Goal: Task Accomplishment & Management: Use online tool/utility

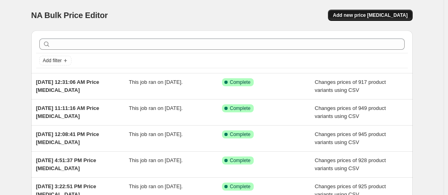
click at [377, 13] on span "Add new price [MEDICAL_DATA]" at bounding box center [370, 15] width 75 height 6
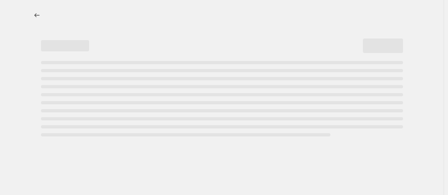
select select "percentage"
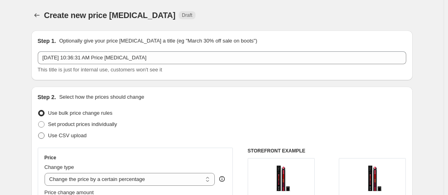
click at [80, 136] on span "Use CSV upload" at bounding box center [67, 136] width 39 height 6
click at [39, 133] on input "Use CSV upload" at bounding box center [38, 133] width 0 height 0
radio input "true"
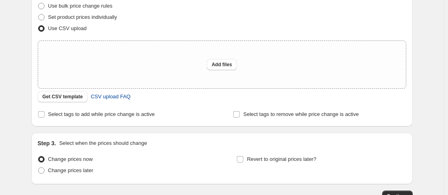
scroll to position [120, 0]
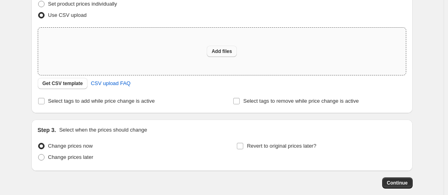
click at [226, 49] on span "Add files" at bounding box center [222, 51] width 20 height 6
type input "C:\fakepath\1octprice.csv"
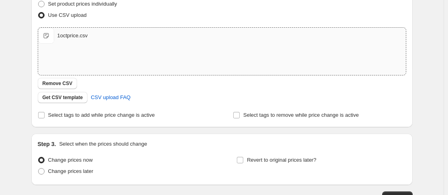
scroll to position [177, 0]
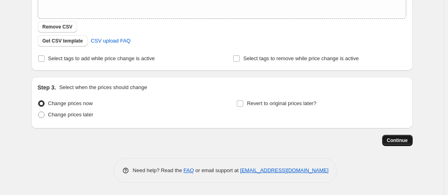
click at [396, 137] on button "Continue" at bounding box center [397, 140] width 31 height 11
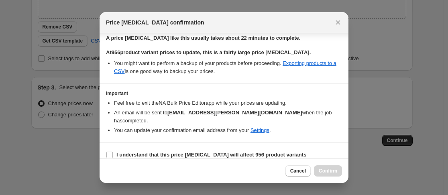
scroll to position [251, 0]
click at [194, 151] on b "I understand that this price [MEDICAL_DATA] will affect 956 product variants" at bounding box center [211, 154] width 190 height 6
click at [113, 151] on input "I understand that this price [MEDICAL_DATA] will affect 956 product variants" at bounding box center [109, 154] width 6 height 6
checkbox input "true"
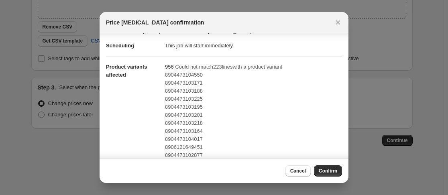
scroll to position [10, 0]
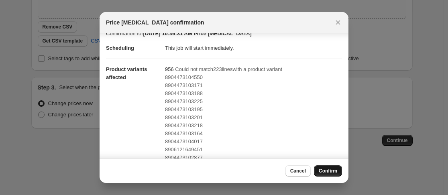
click at [328, 168] on span "Confirm" at bounding box center [328, 171] width 18 height 6
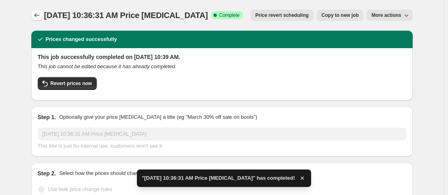
click at [35, 16] on icon "Price change jobs" at bounding box center [37, 15] width 8 height 8
